Goal: Find contact information: Find contact information

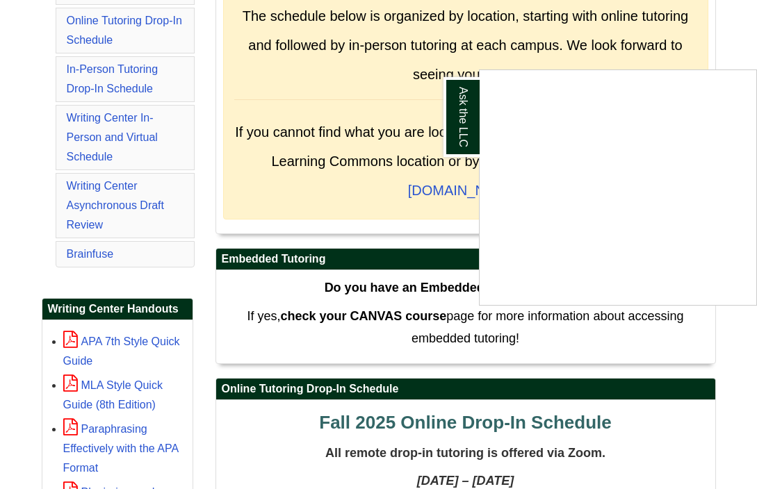
scroll to position [348, 0]
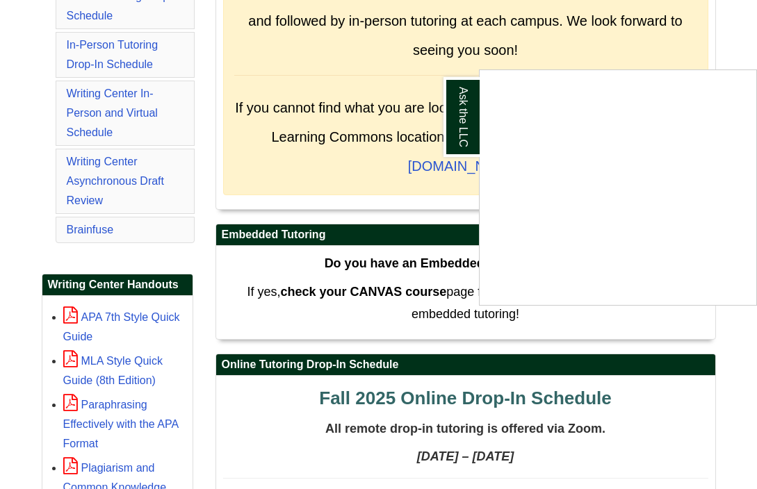
click at [402, 334] on div "Ask the LLC" at bounding box center [378, 244] width 757 height 489
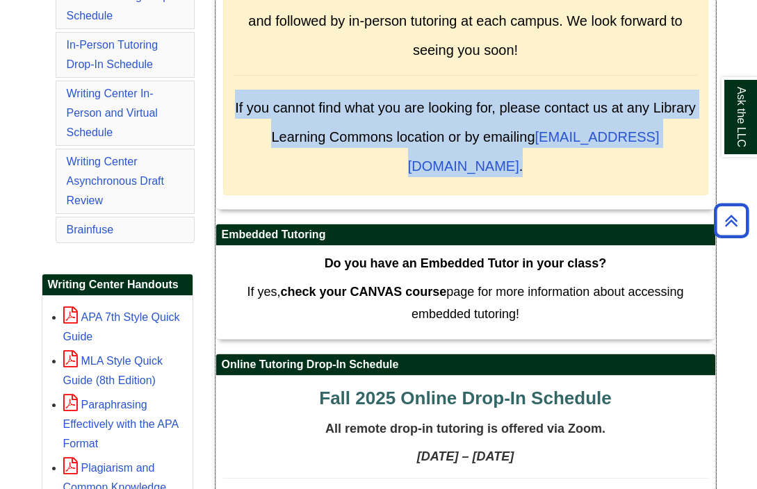
drag, startPoint x: 235, startPoint y: 139, endPoint x: 685, endPoint y: 174, distance: 451.8
click at [685, 174] on h3 "If you cannot find what you are looking for, please contact us at any Library L…" at bounding box center [465, 134] width 463 height 88
click at [661, 190] on div "Welcome to Bristol Tutoring The schedule below is organized by location, starti…" at bounding box center [465, 50] width 485 height 290
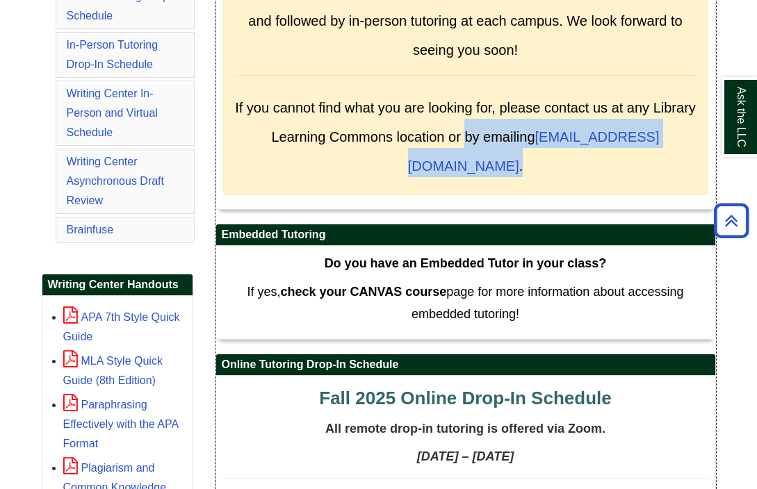
drag, startPoint x: 693, startPoint y: 174, endPoint x: 450, endPoint y: 181, distance: 243.4
click at [445, 177] on h3 "If you cannot find what you are looking for, please contact us at any Library L…" at bounding box center [465, 134] width 463 height 88
copy span "by emailing OnLineLC@bristolcc.edu ."
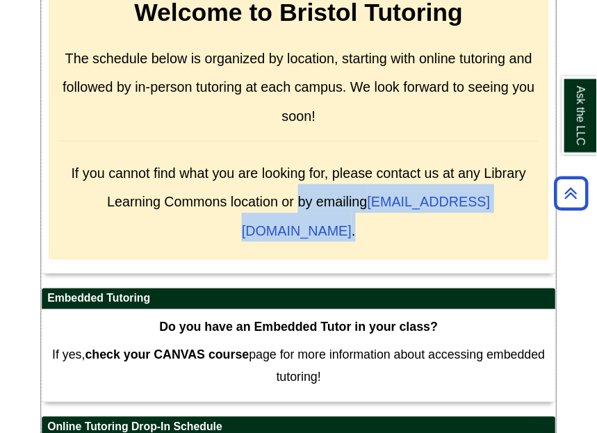
scroll to position [818, 0]
